Goal: Information Seeking & Learning: Learn about a topic

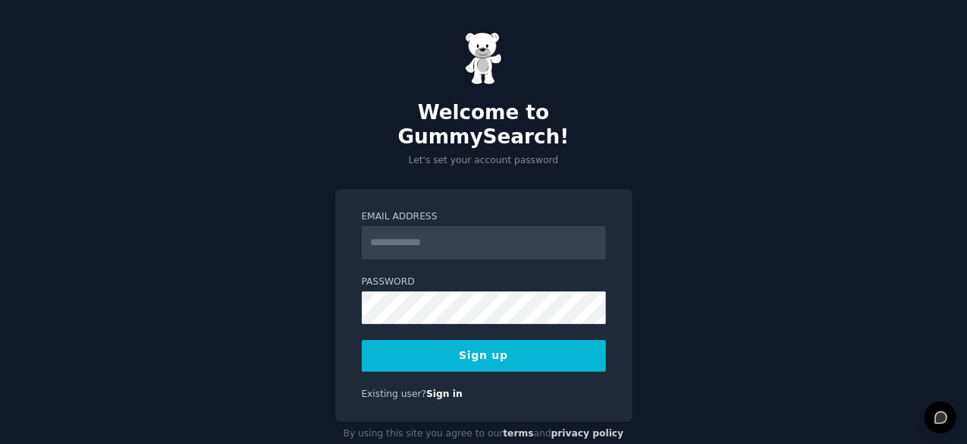
click at [464, 227] on input "Email Address" at bounding box center [484, 242] width 244 height 33
type input "**********"
click at [493, 340] on button "Sign up" at bounding box center [484, 356] width 244 height 32
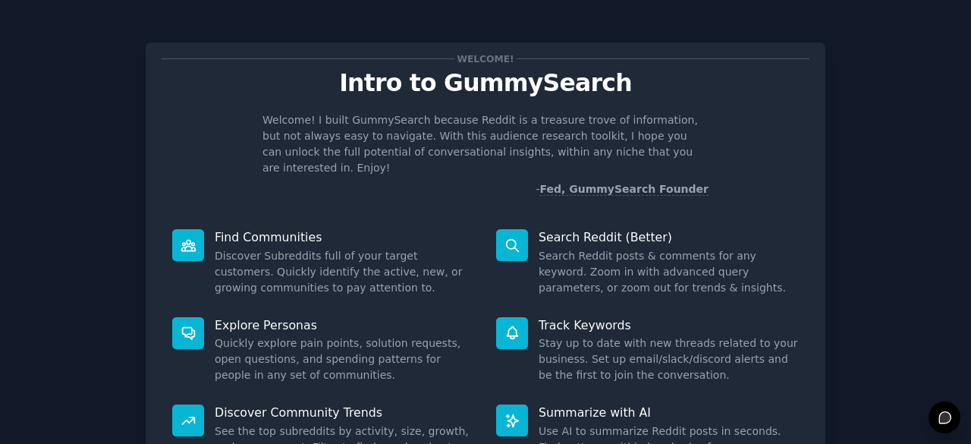
scroll to position [149, 0]
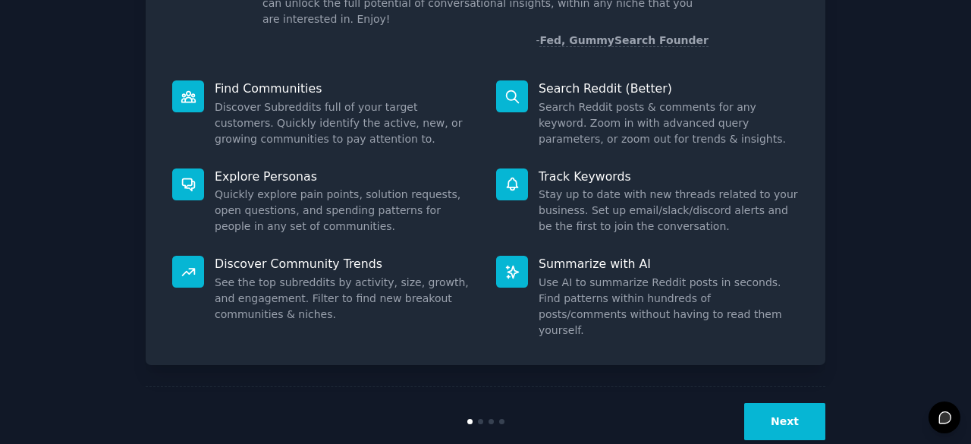
click at [511, 89] on icon at bounding box center [513, 97] width 16 height 16
click at [782, 403] on button "Next" at bounding box center [784, 421] width 81 height 37
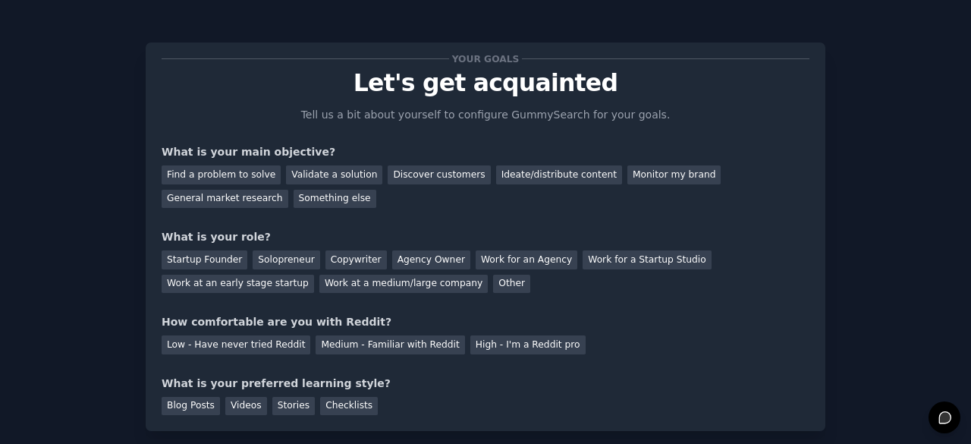
scroll to position [61, 0]
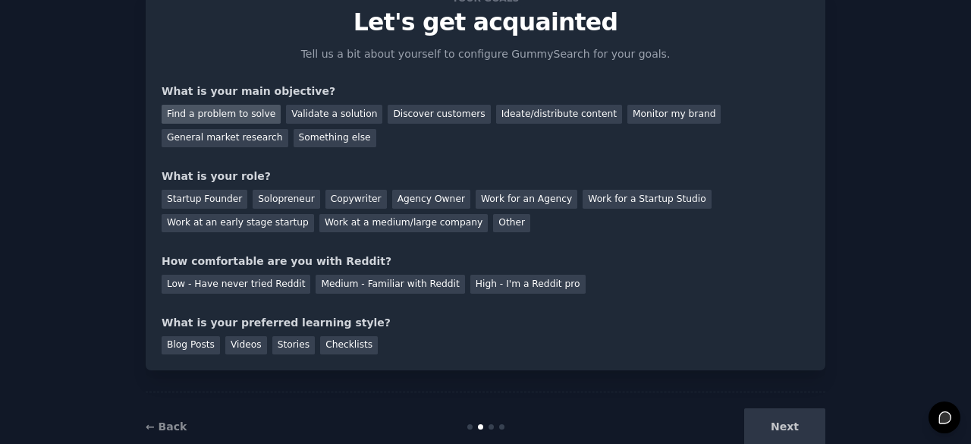
click at [244, 118] on div "Find a problem to solve" at bounding box center [221, 114] width 119 height 19
click at [203, 203] on div "Startup Founder" at bounding box center [205, 199] width 86 height 19
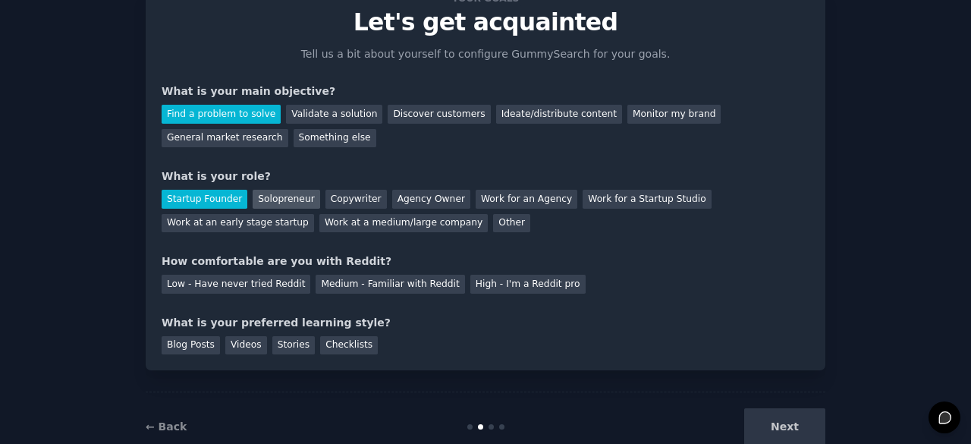
click at [269, 197] on div "Solopreneur" at bounding box center [286, 199] width 67 height 19
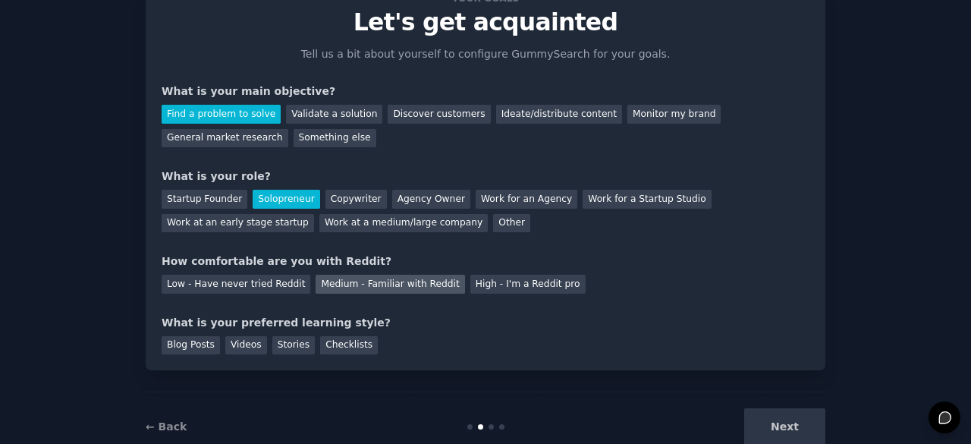
click at [398, 285] on div "Medium - Familiar with Reddit" at bounding box center [390, 284] width 149 height 19
click at [324, 347] on div "Checklists" at bounding box center [349, 345] width 58 height 19
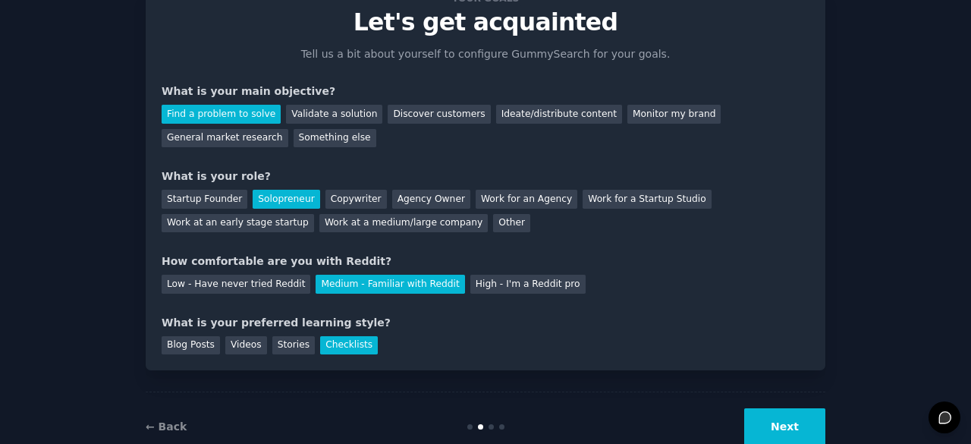
click at [785, 429] on button "Next" at bounding box center [784, 426] width 81 height 37
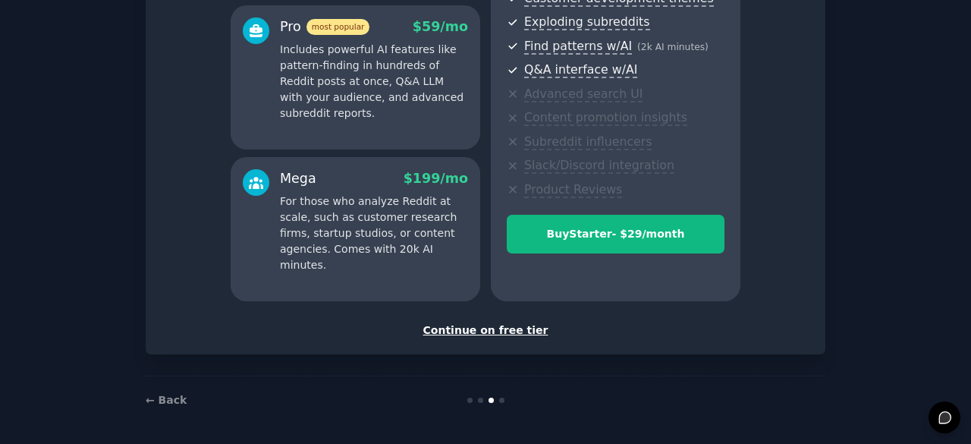
click at [463, 330] on div "Continue on free tier" at bounding box center [486, 330] width 648 height 16
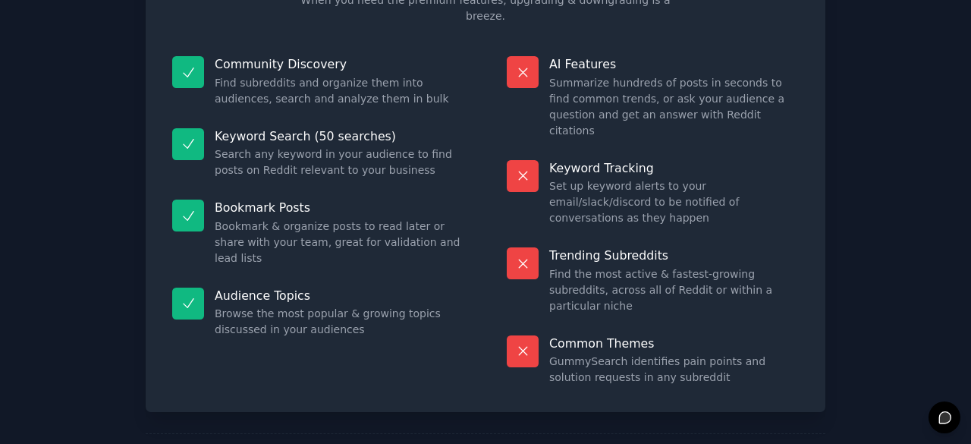
scroll to position [144, 0]
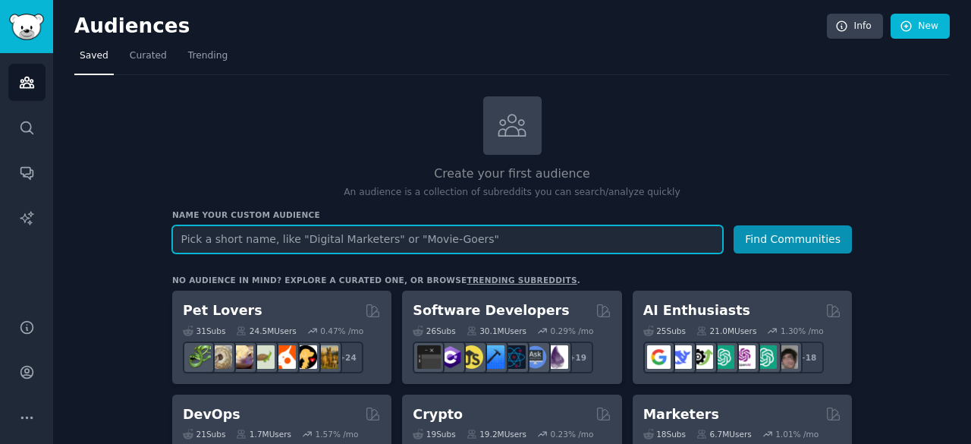
click at [420, 242] on input "text" at bounding box center [447, 239] width 551 height 28
type input "w"
type input "e"
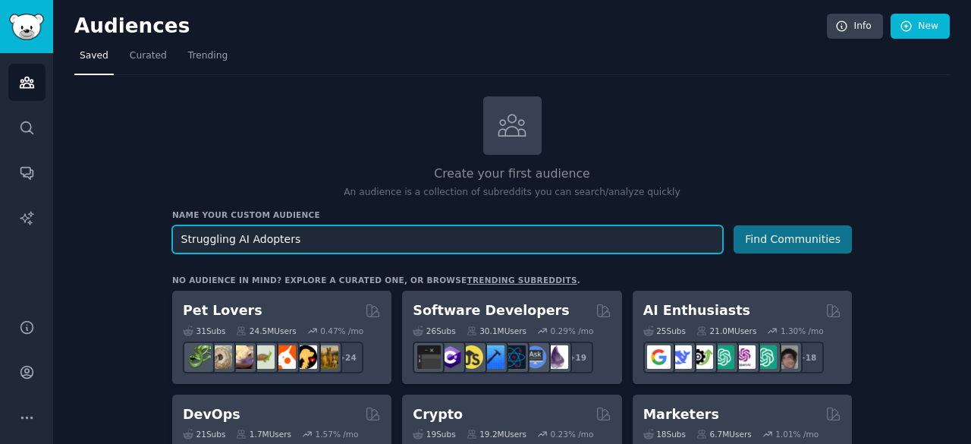
type input "Struggling AI Adopters"
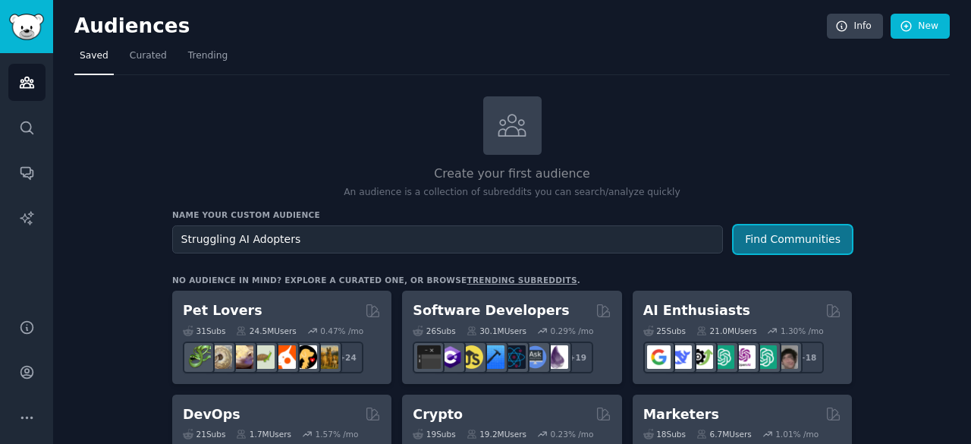
click at [801, 238] on button "Find Communities" at bounding box center [793, 239] width 118 height 28
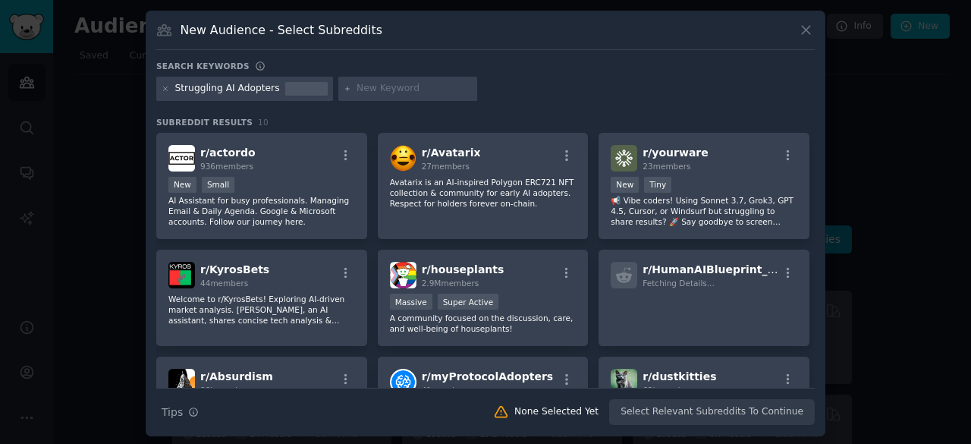
click at [268, 84] on div "Struggling AI Adopters" at bounding box center [244, 89] width 177 height 24
click at [261, 86] on div "Struggling AI Adopters" at bounding box center [227, 89] width 105 height 14
click at [166, 90] on icon at bounding box center [166, 89] width 8 height 8
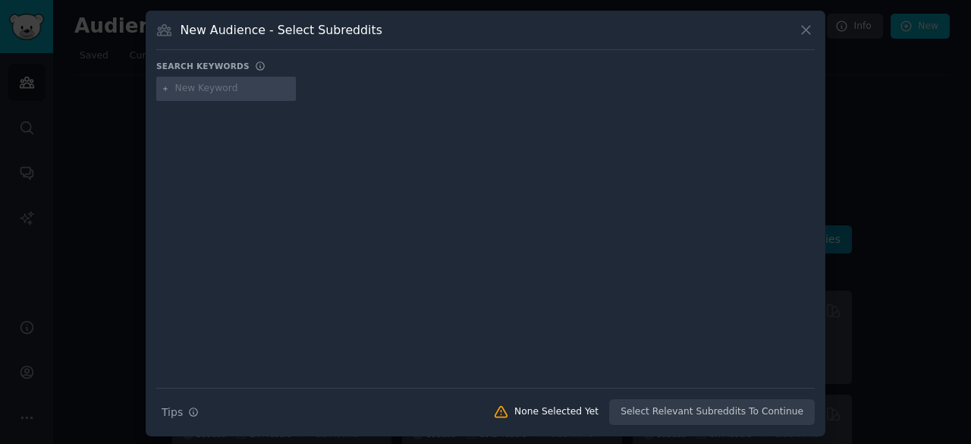
click at [208, 87] on input "text" at bounding box center [232, 89] width 115 height 14
type input "ai adoption"
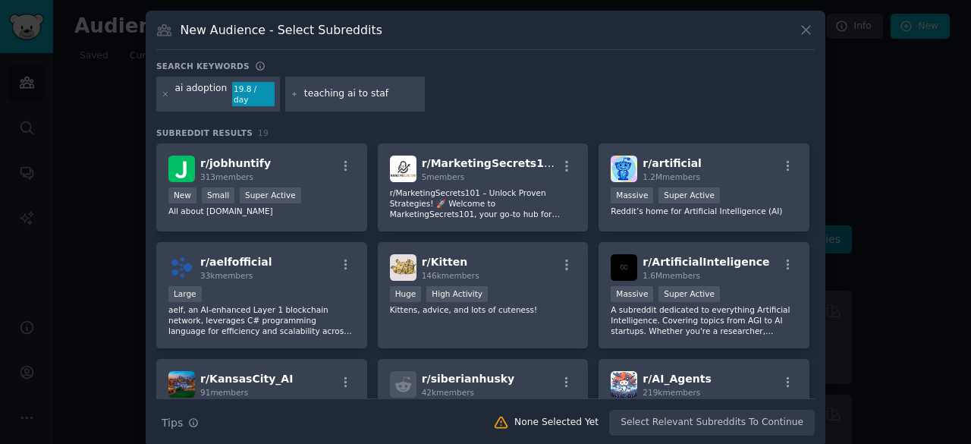
type input "teaching ai to staff"
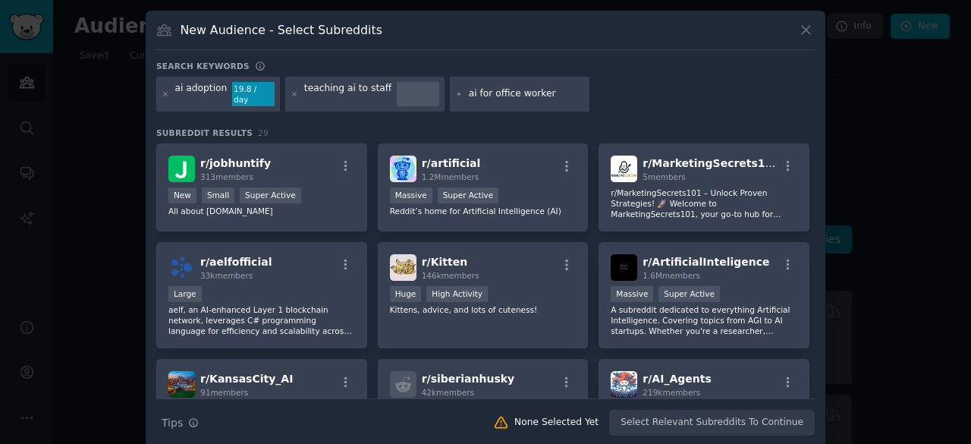
type input "ai for office workers"
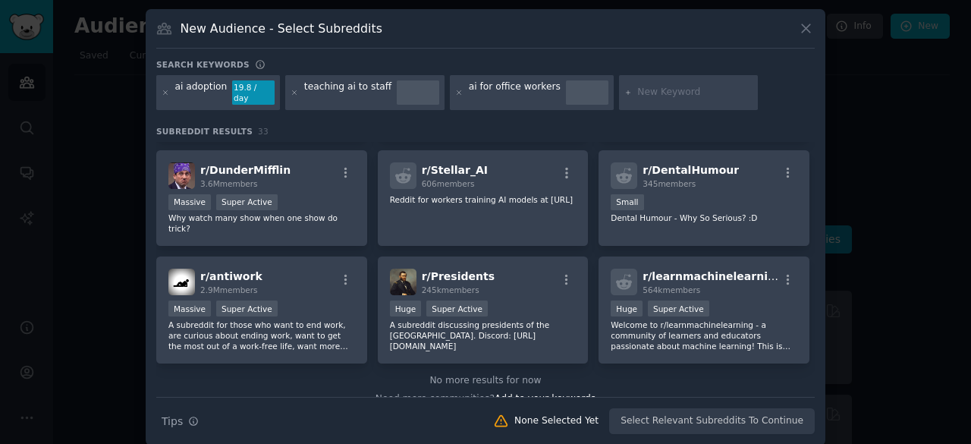
scroll to position [1001, 0]
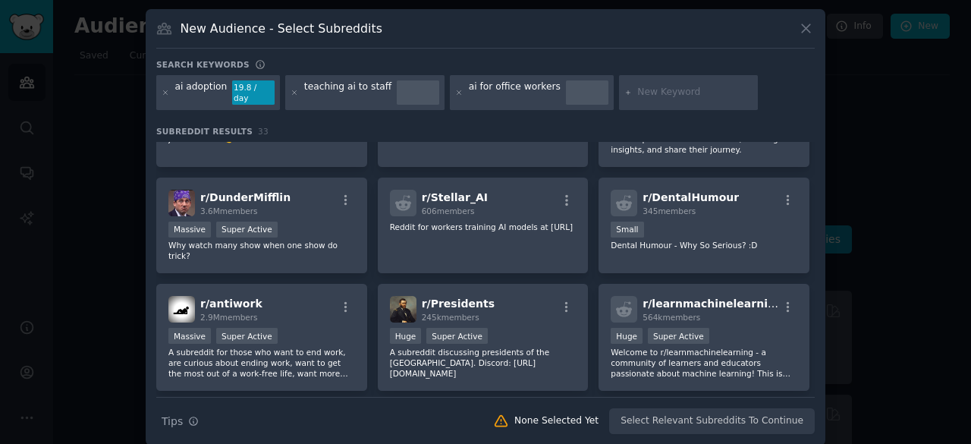
click at [397, 87] on div at bounding box center [418, 92] width 42 height 24
click at [332, 87] on div "teaching ai to staff" at bounding box center [347, 92] width 87 height 24
click at [350, 89] on div "teaching ai to staff" at bounding box center [347, 92] width 87 height 24
click at [397, 86] on div at bounding box center [418, 92] width 42 height 24
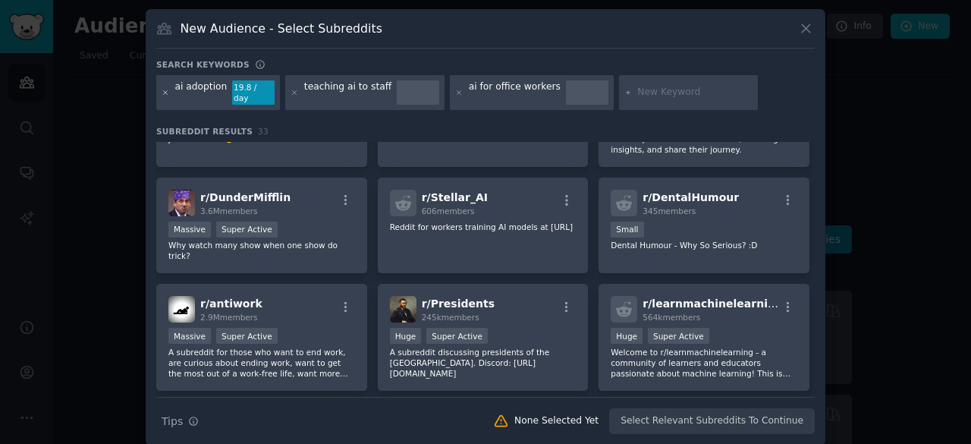
click at [165, 89] on icon at bounding box center [166, 93] width 8 height 8
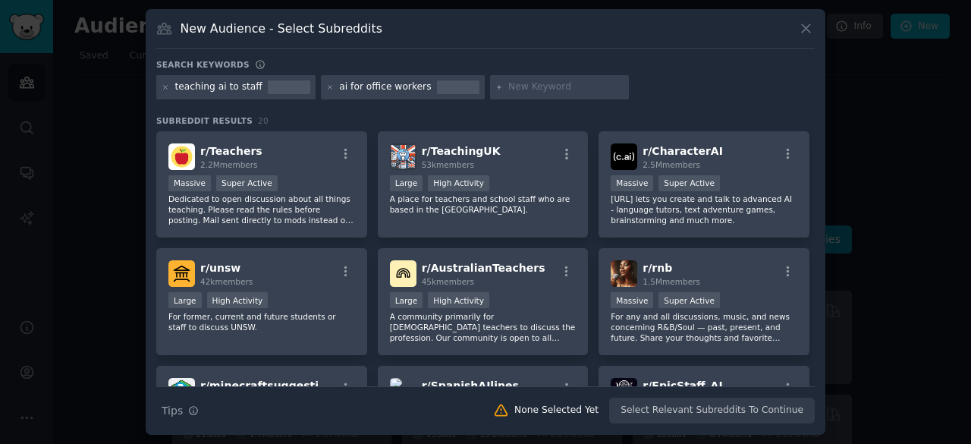
click at [268, 89] on div at bounding box center [289, 87] width 42 height 14
click at [162, 86] on icon at bounding box center [166, 87] width 8 height 8
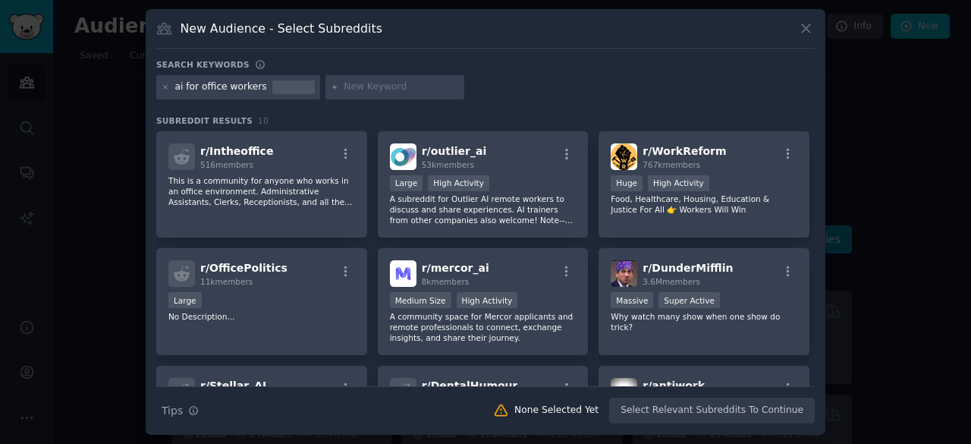
click at [344, 84] on input "text" at bounding box center [401, 87] width 115 height 14
type input "ai at work"
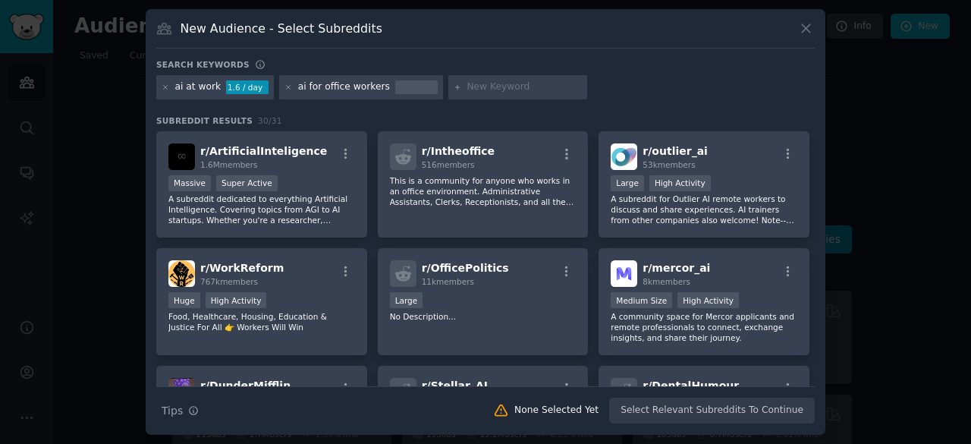
click at [205, 86] on div "ai at work" at bounding box center [198, 87] width 46 height 14
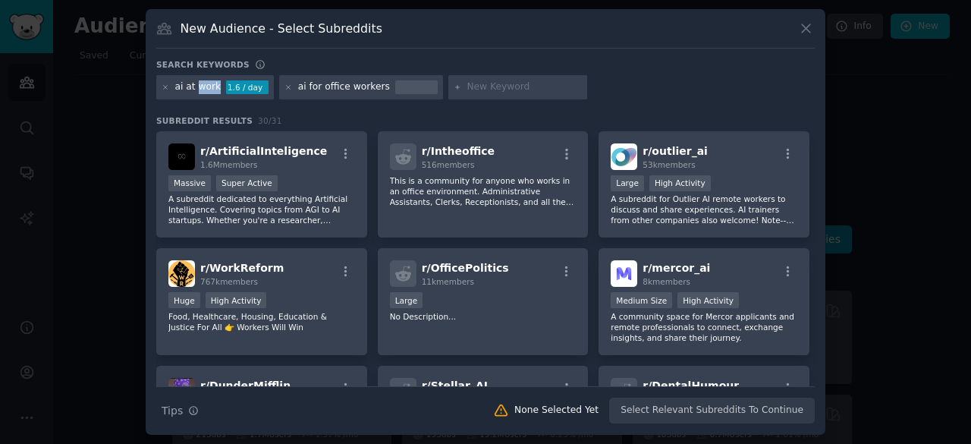
click at [205, 86] on div "ai at work" at bounding box center [198, 87] width 46 height 14
click at [164, 85] on icon at bounding box center [166, 87] width 4 height 4
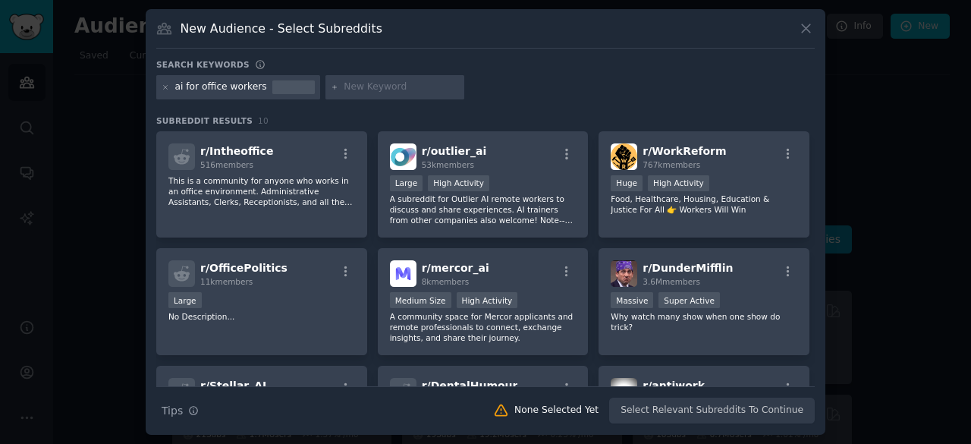
click at [344, 86] on input "text" at bounding box center [401, 87] width 115 height 14
type input "ai adoption"
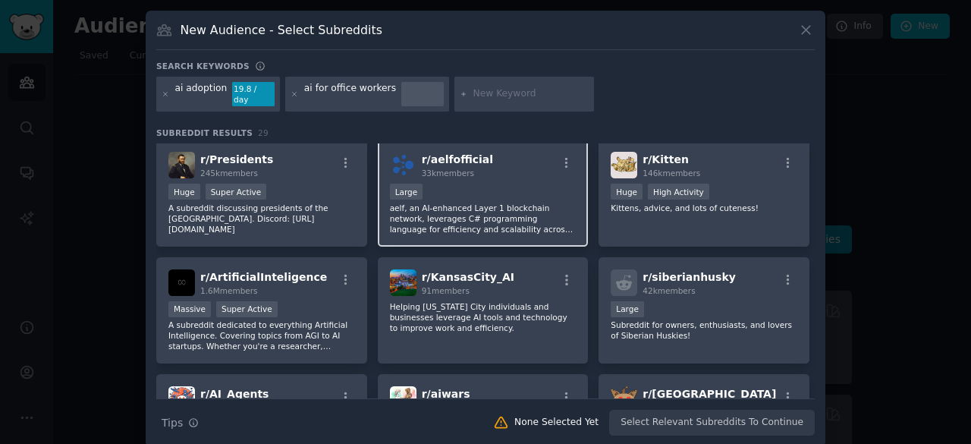
scroll to position [454, 0]
click at [378, 275] on div "r/ KansasCity_AI 91 members Helping [US_STATE] City individuals and businesses …" at bounding box center [483, 309] width 211 height 107
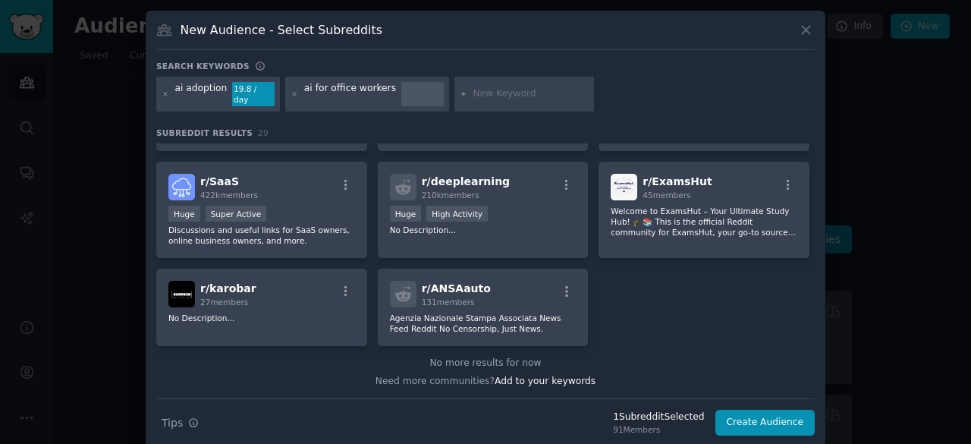
scroll to position [901, 0]
click at [338, 84] on div "ai for office workers" at bounding box center [350, 94] width 92 height 24
click at [293, 92] on icon at bounding box center [295, 94] width 4 height 4
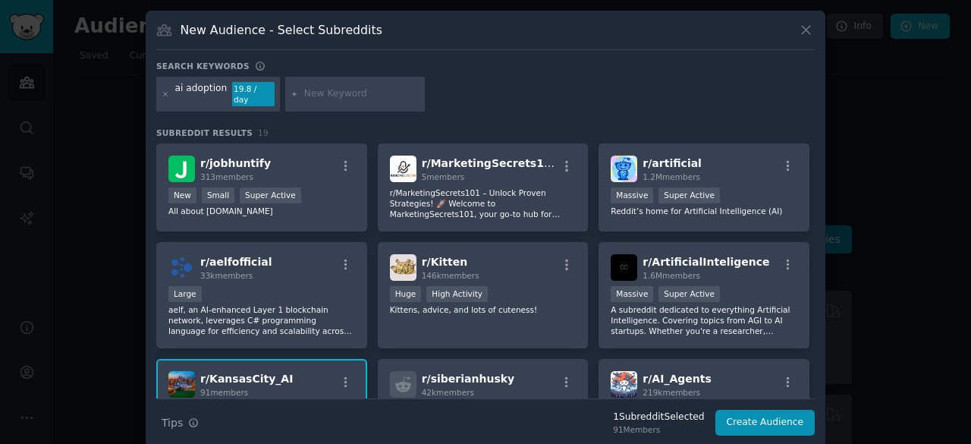
click at [345, 90] on input "text" at bounding box center [361, 94] width 115 height 14
type input "teach ai"
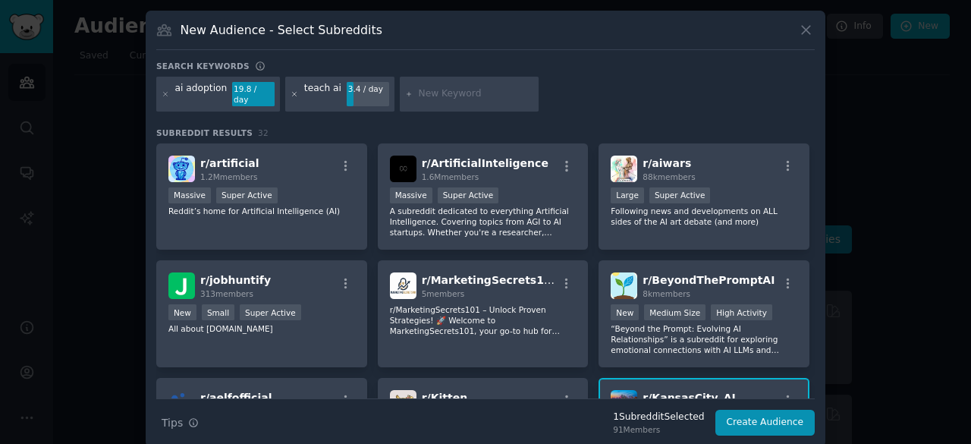
click at [293, 92] on icon at bounding box center [295, 94] width 4 height 4
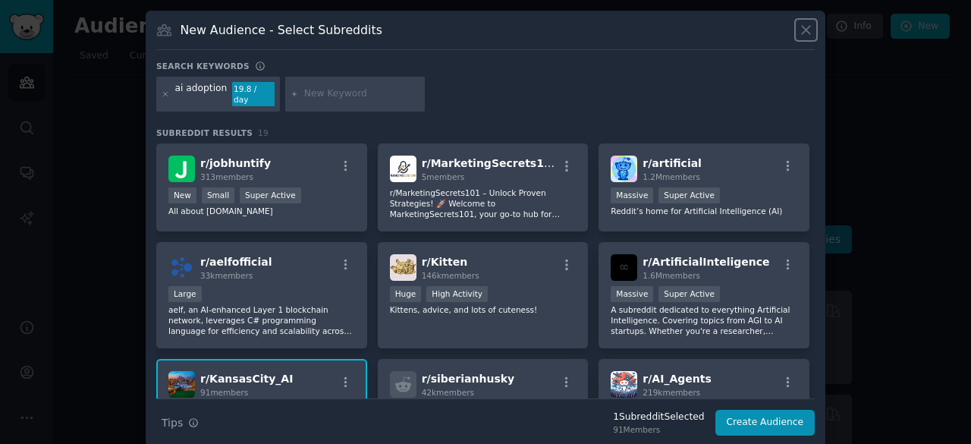
click at [807, 28] on icon at bounding box center [806, 30] width 8 height 8
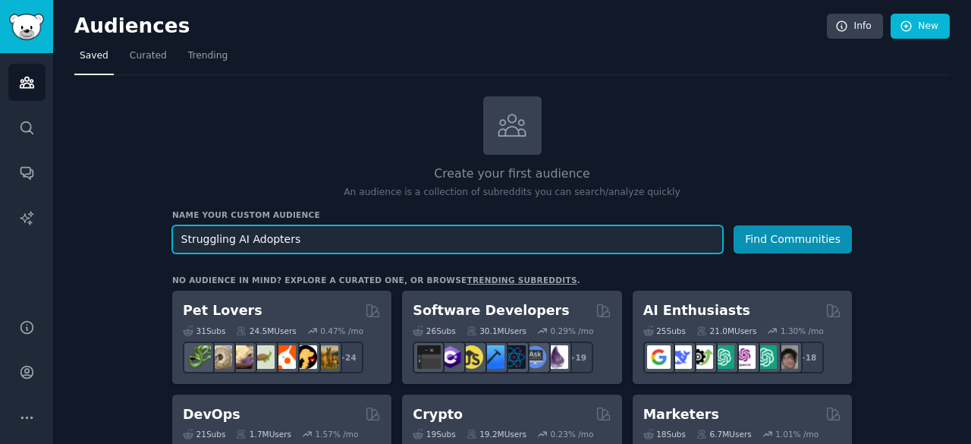
click at [351, 237] on input "Struggling AI Adopters" at bounding box center [447, 239] width 551 height 28
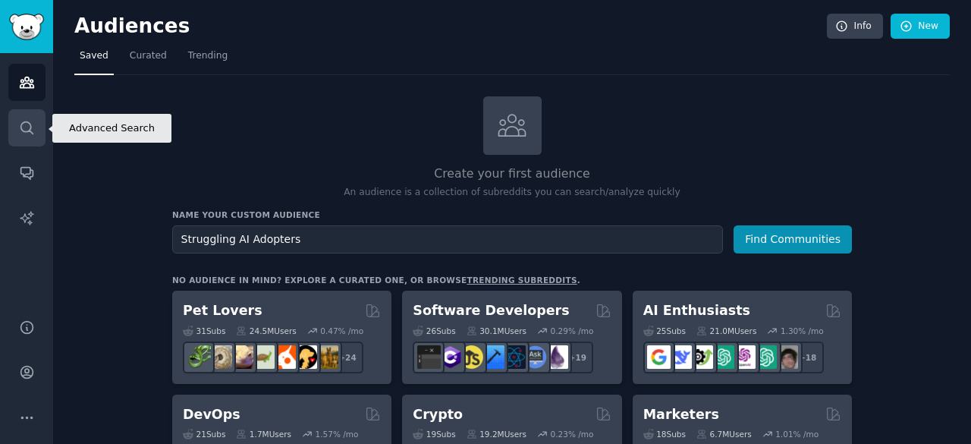
click at [24, 134] on icon "Sidebar" at bounding box center [27, 128] width 16 height 16
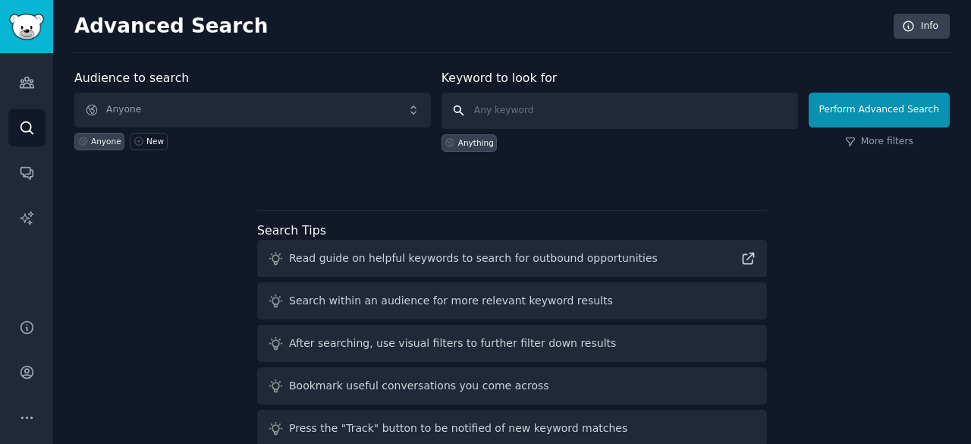
click at [574, 116] on input "text" at bounding box center [620, 111] width 357 height 36
paste input "What are the biggest challenges employees face when adopting AI tools?"
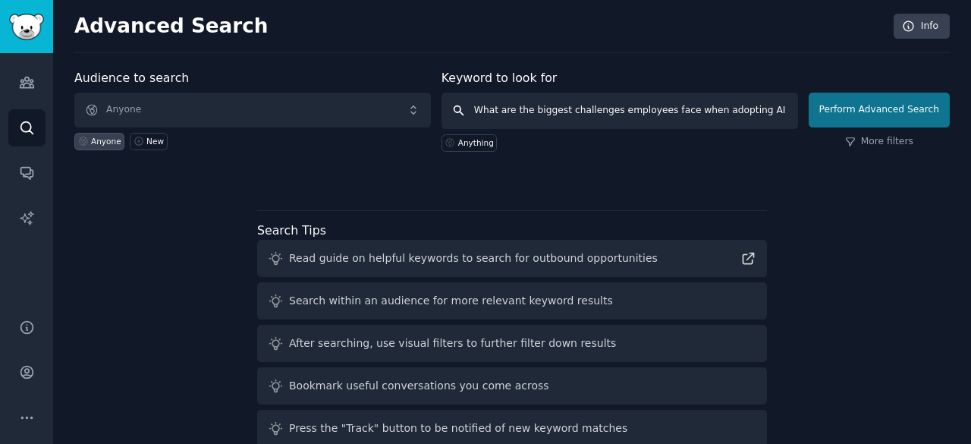
type input "What are the biggest challenges employees face when adopting AI tools?"
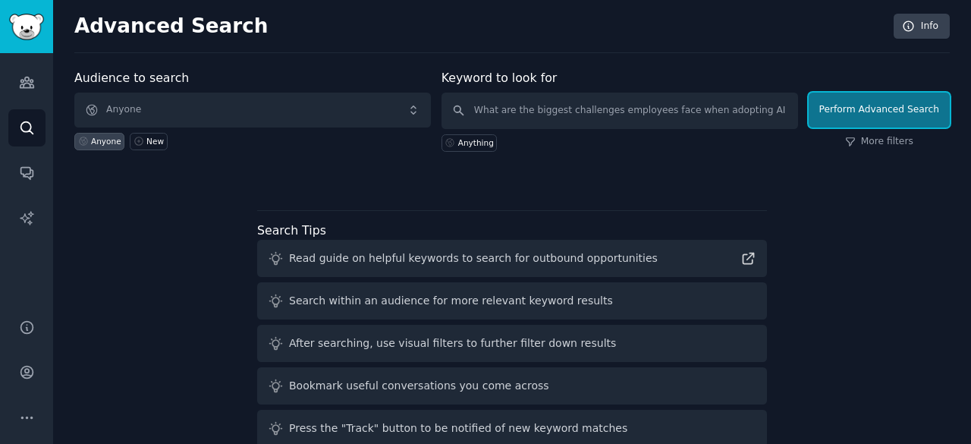
click at [845, 113] on button "Perform Advanced Search" at bounding box center [879, 110] width 141 height 35
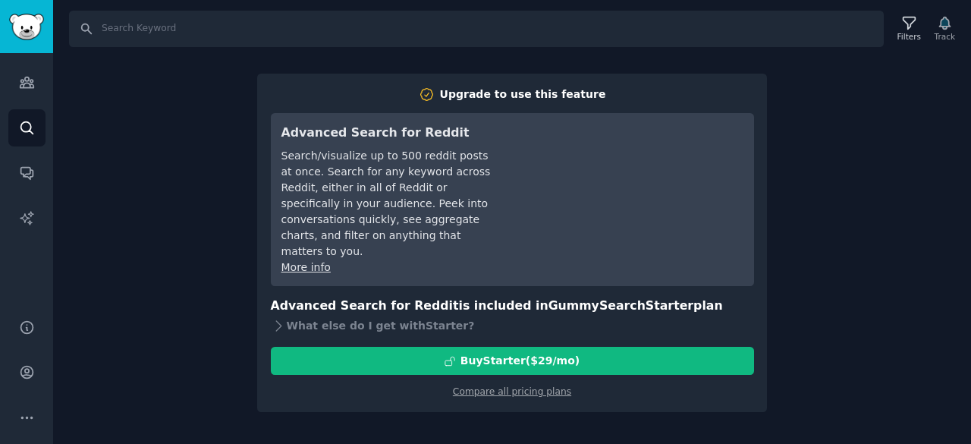
click at [145, 149] on div "Search Filters Track Upgrade to use this feature Advanced Search for Reddit Sea…" at bounding box center [512, 222] width 918 height 444
click at [20, 175] on icon "Sidebar" at bounding box center [27, 173] width 16 height 16
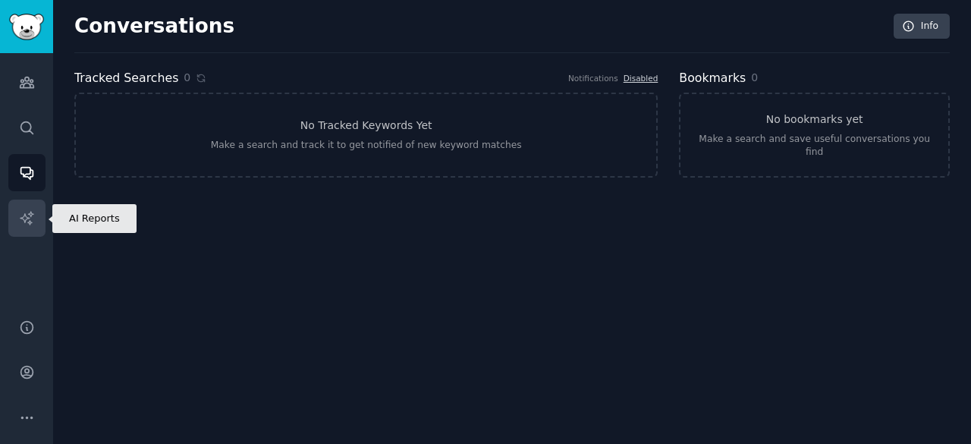
click at [34, 217] on icon "Sidebar" at bounding box center [27, 218] width 16 height 16
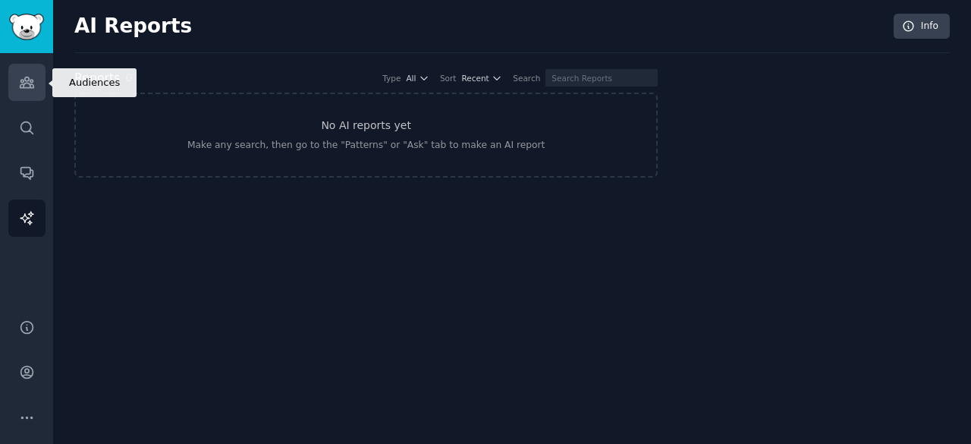
click at [26, 88] on icon "Sidebar" at bounding box center [27, 82] width 14 height 11
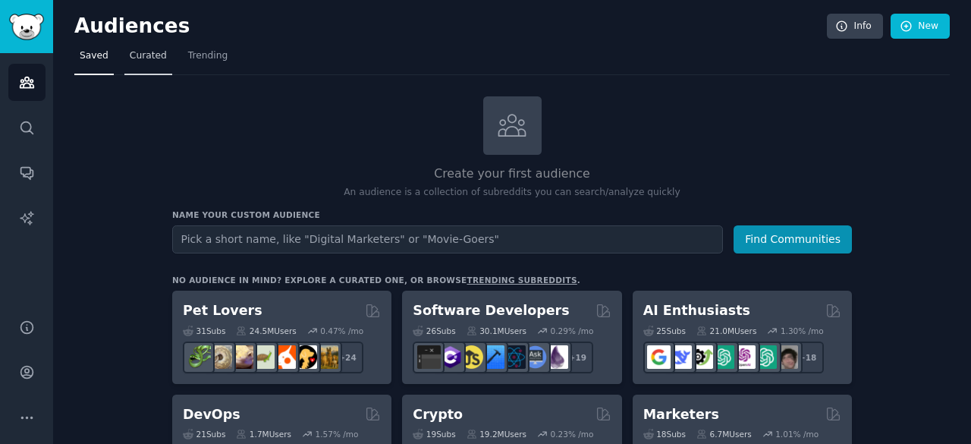
click at [143, 58] on span "Curated" at bounding box center [148, 56] width 37 height 14
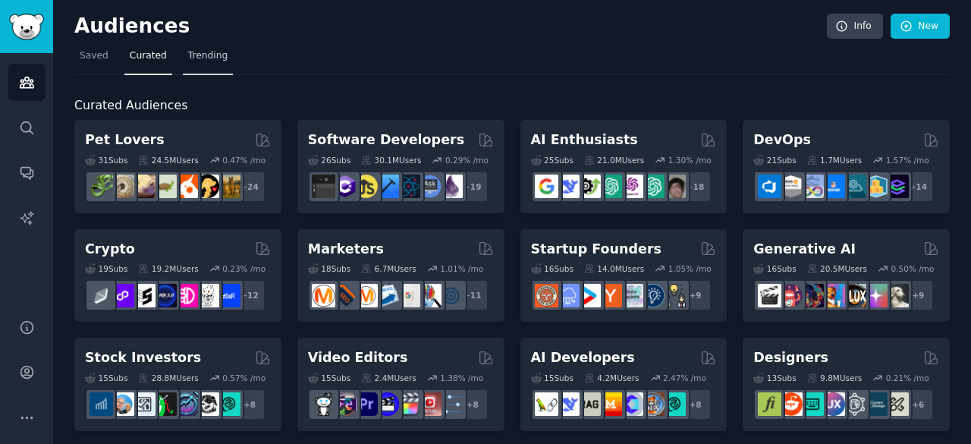
click at [190, 55] on span "Trending" at bounding box center [207, 56] width 39 height 14
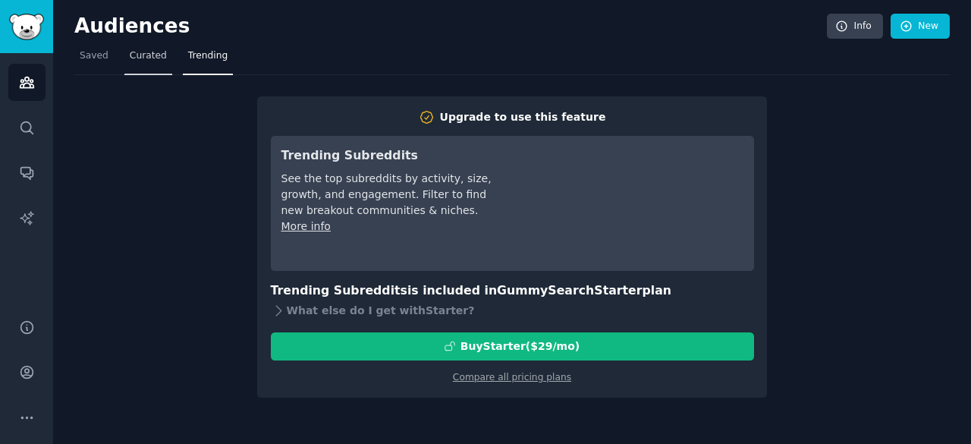
click at [137, 54] on span "Curated" at bounding box center [148, 56] width 37 height 14
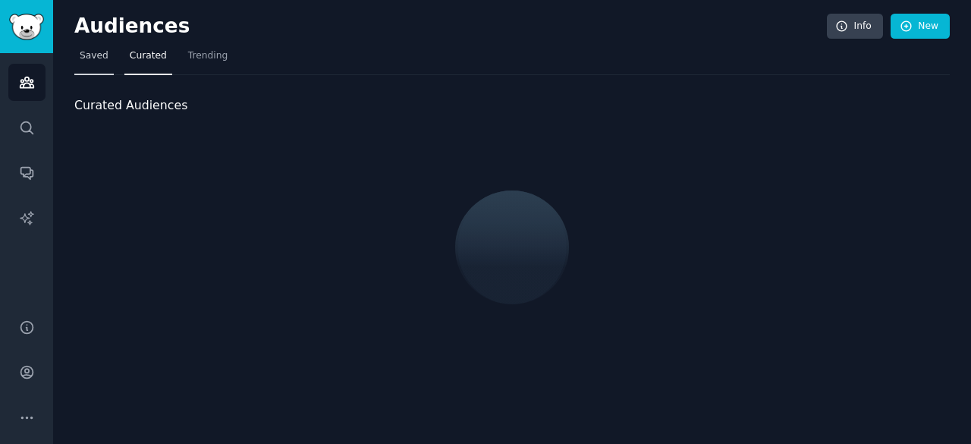
click at [94, 52] on span "Saved" at bounding box center [94, 56] width 29 height 14
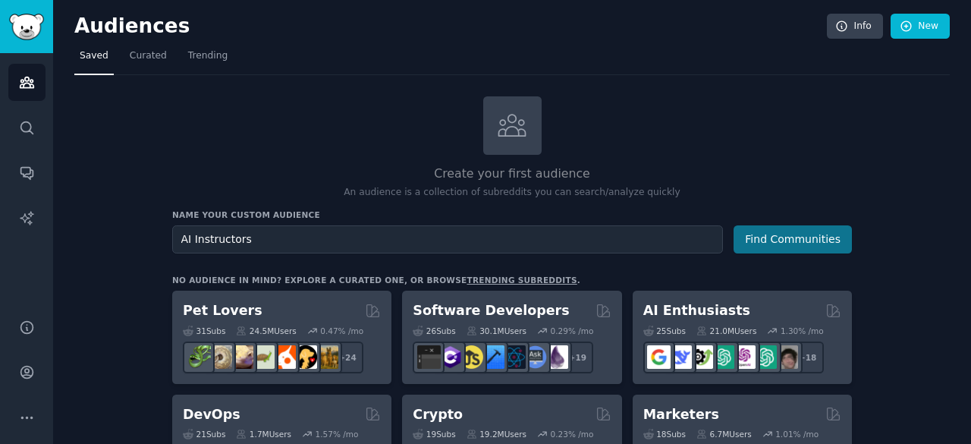
type input "AI Instructors"
click at [783, 236] on button "Find Communities" at bounding box center [793, 239] width 118 height 28
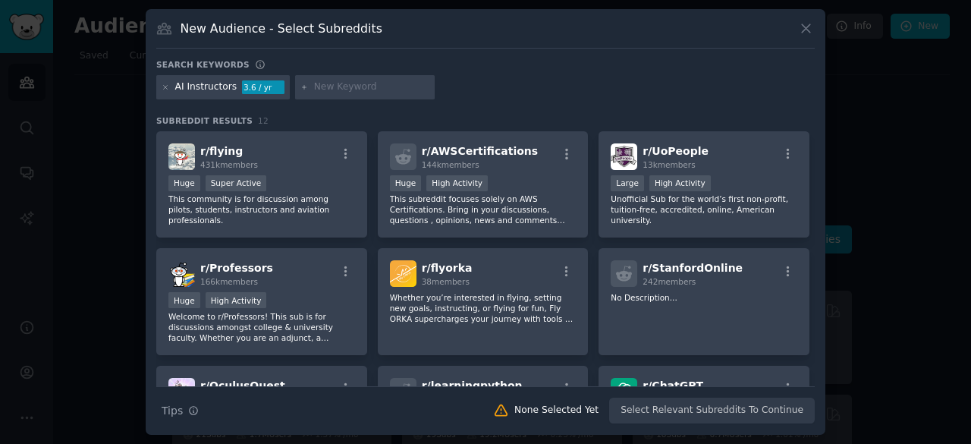
click at [807, 25] on icon at bounding box center [806, 28] width 16 height 16
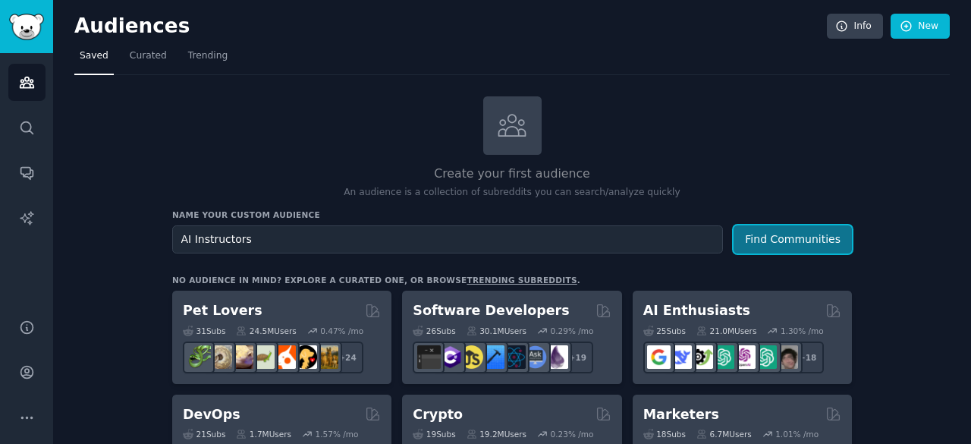
click at [759, 248] on button "Find Communities" at bounding box center [793, 239] width 118 height 28
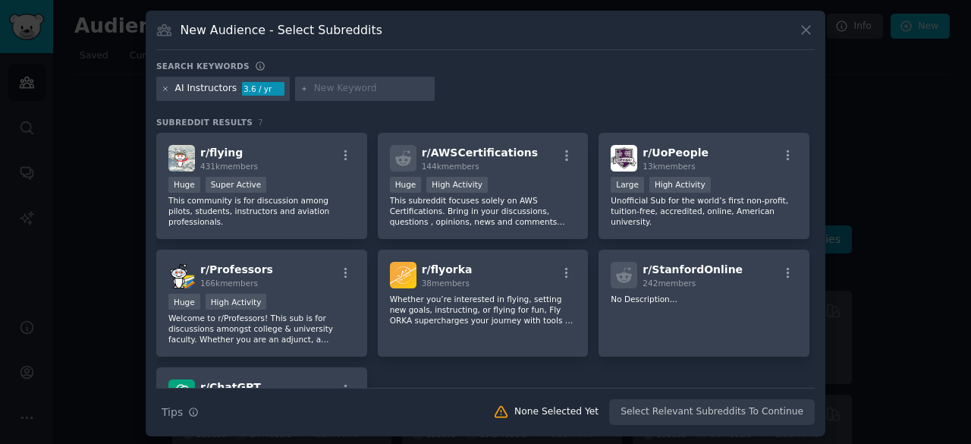
click at [164, 87] on icon at bounding box center [166, 88] width 4 height 4
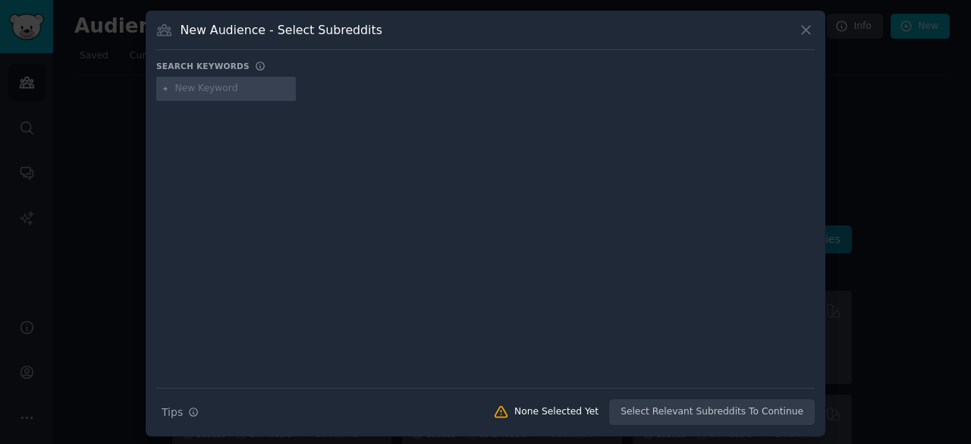
click at [236, 93] on input "text" at bounding box center [232, 89] width 115 height 14
paste input "how do you train non‑technical staff"
type input "how do you train non‑technical staff"
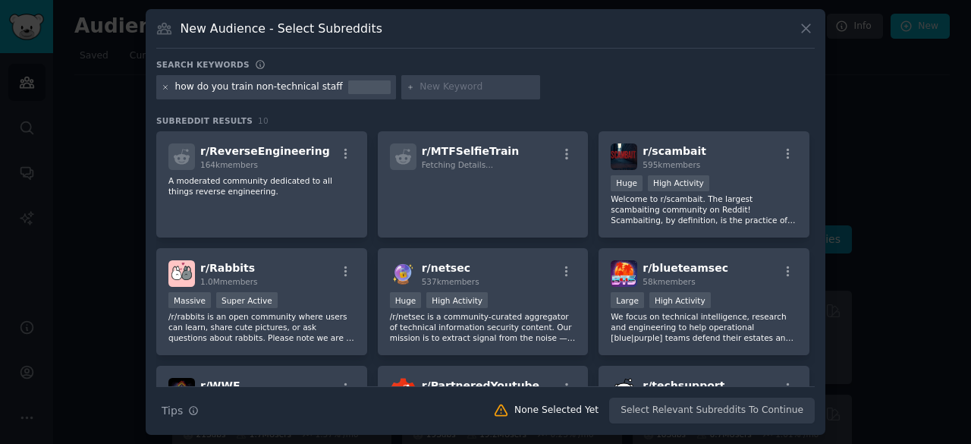
click at [164, 87] on icon at bounding box center [166, 87] width 4 height 4
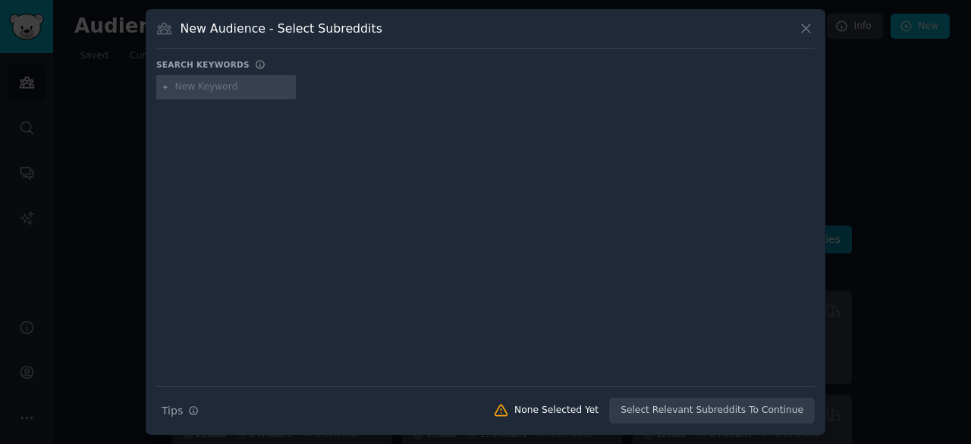
click at [234, 86] on input "text" at bounding box center [232, 87] width 115 height 14
type input "chatgpt at work"
